Goal: Transaction & Acquisition: Purchase product/service

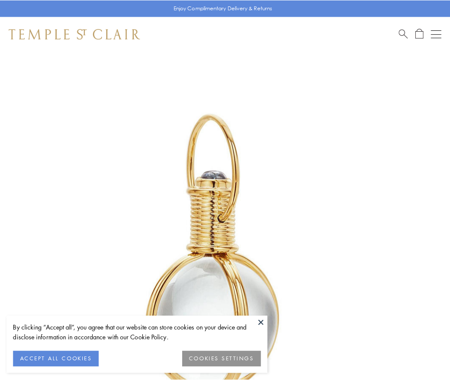
scroll to position [224, 0]
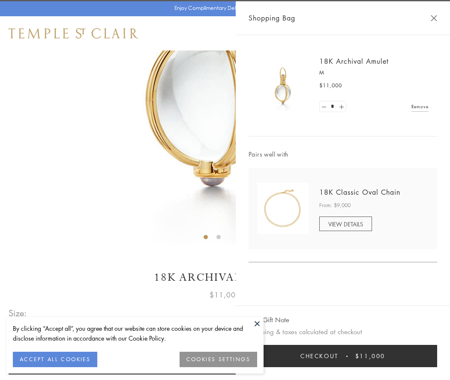
click at [343, 356] on button "Checkout $11,000" at bounding box center [343, 356] width 189 height 22
